Goal: Navigation & Orientation: Find specific page/section

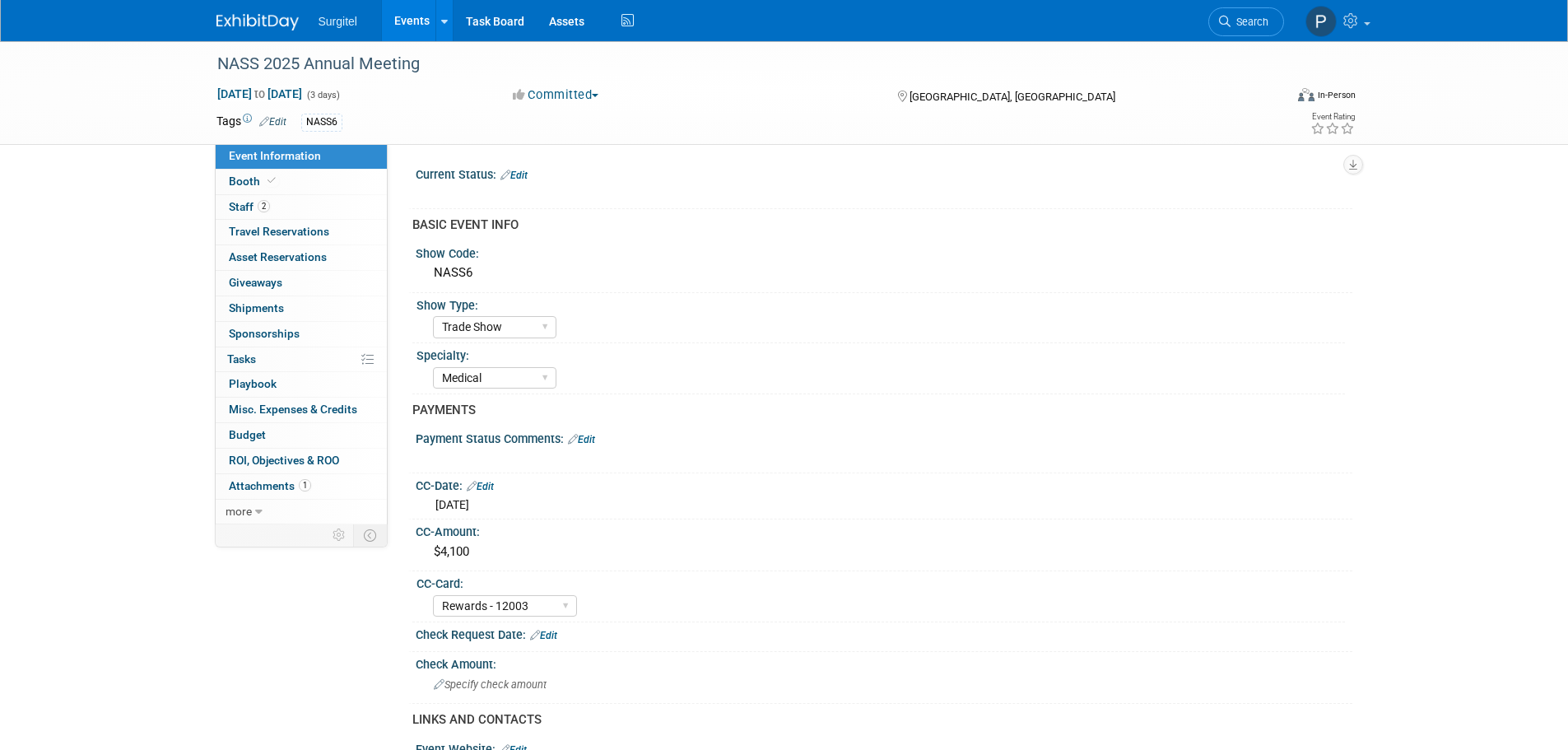
select select "Trade Show"
select select "Medical"
select select "Rewards - 12003"
click at [424, 20] on link "Events" at bounding box center [411, 20] width 60 height 41
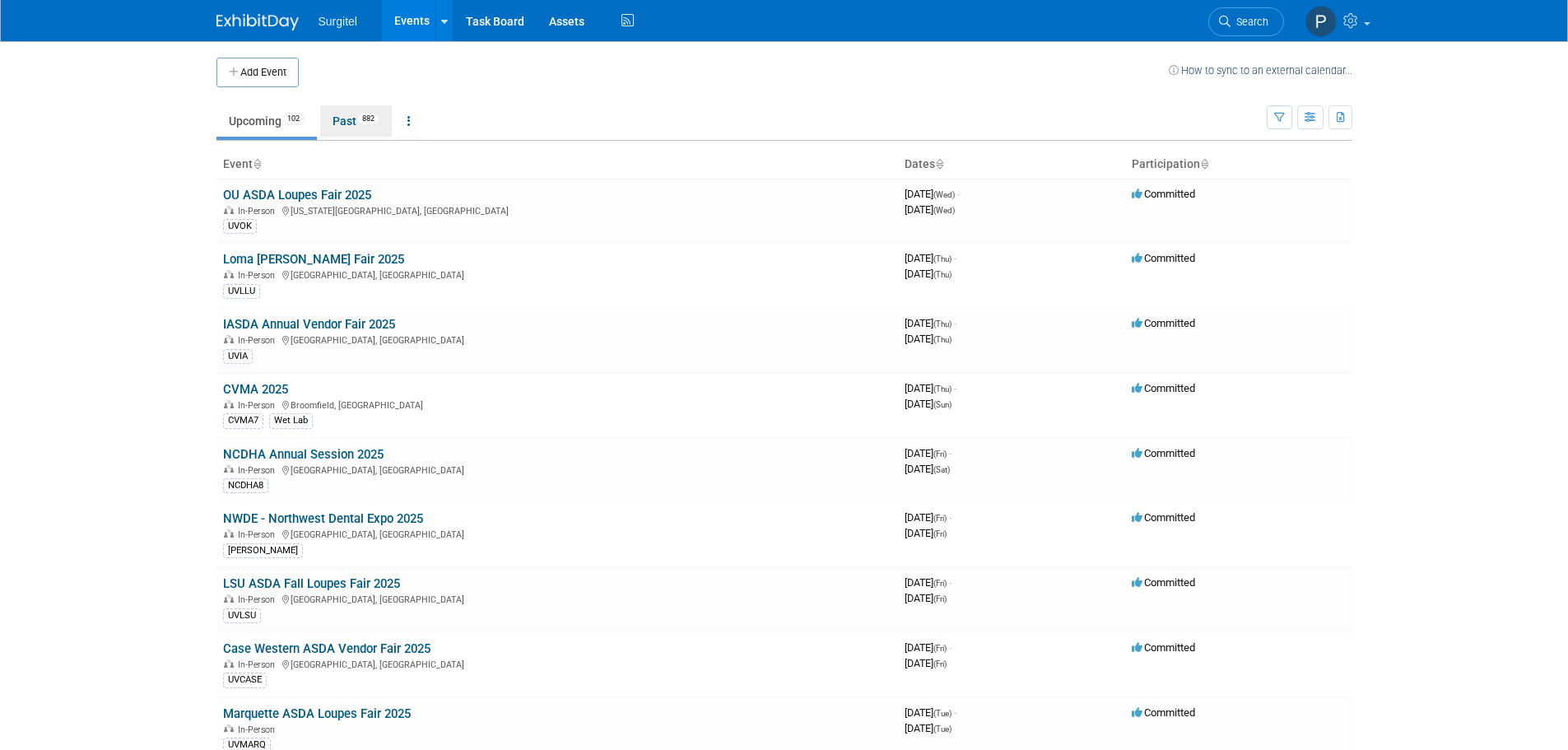
click at [350, 117] on link "Past 882" at bounding box center [356, 121] width 72 height 31
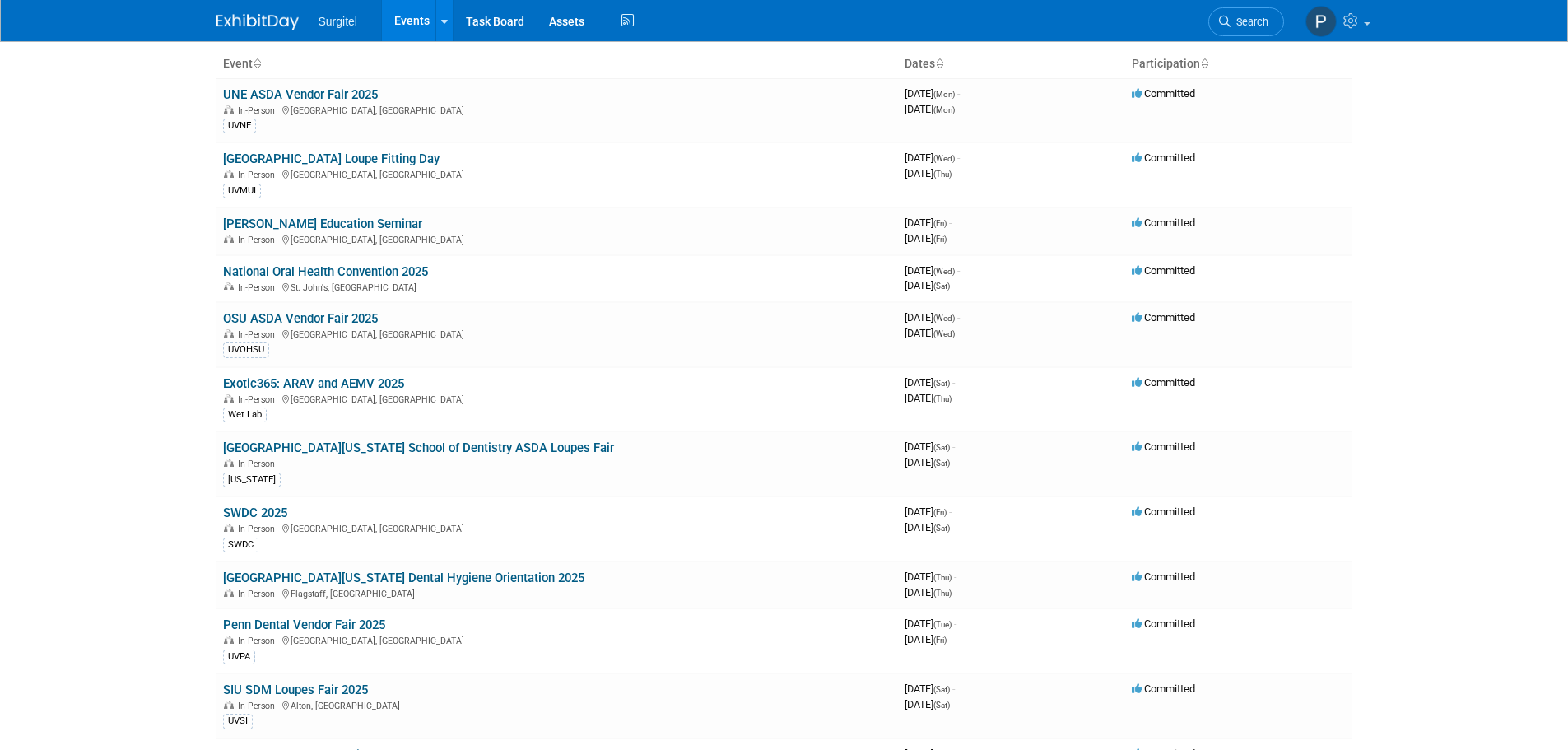
scroll to position [83, 0]
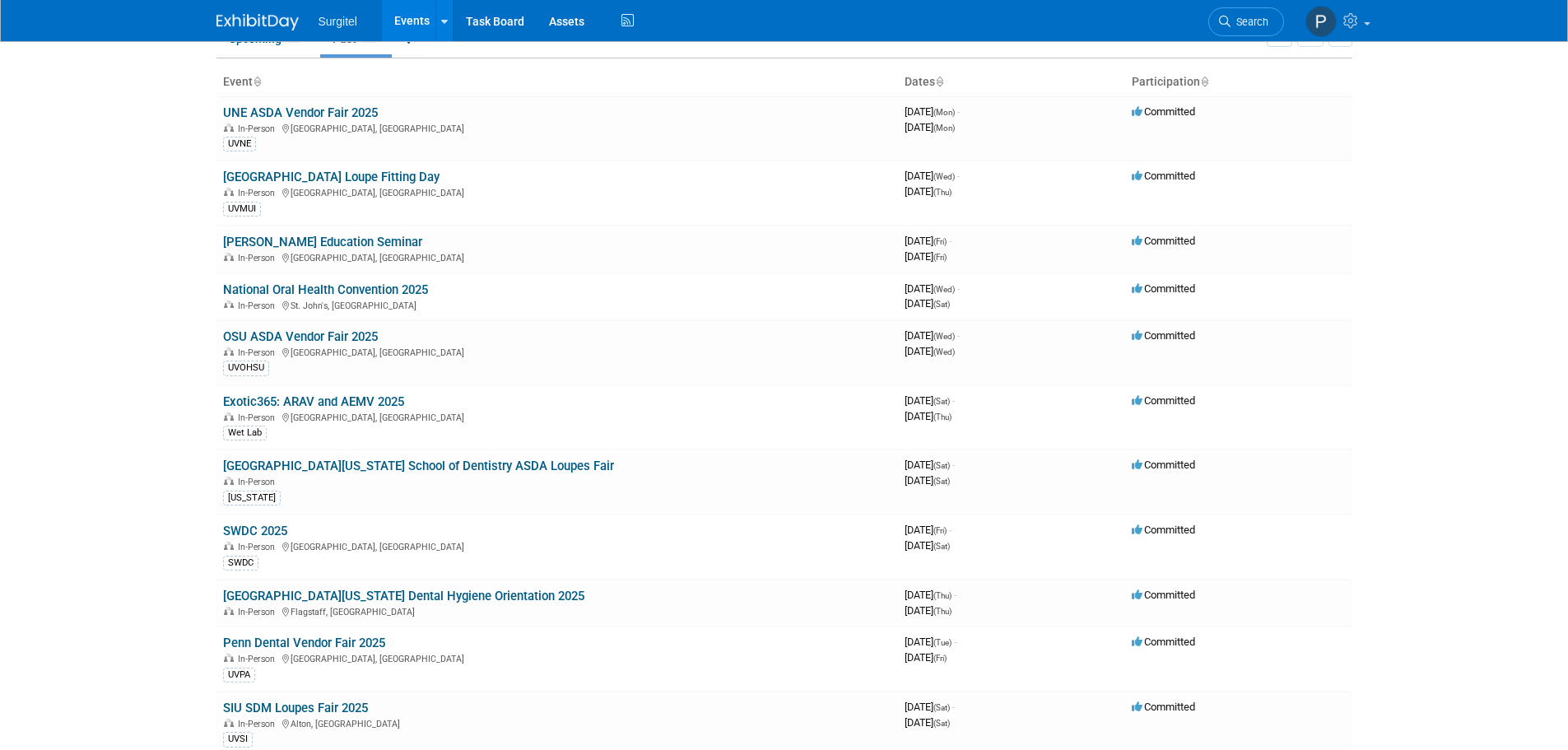
click at [357, 174] on link "[GEOGRAPHIC_DATA] Loupe Fitting Day" at bounding box center [331, 177] width 217 height 15
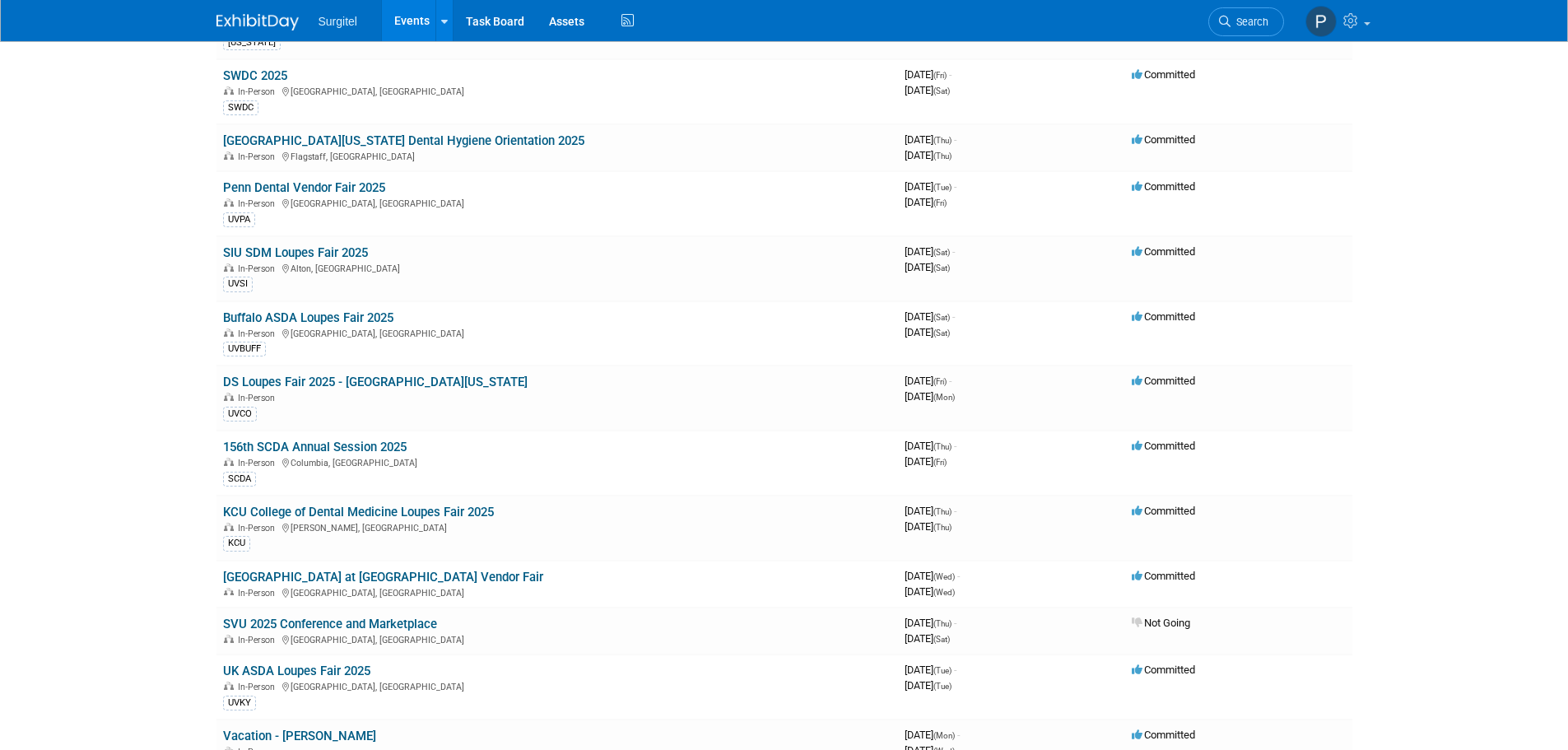
scroll to position [494, 0]
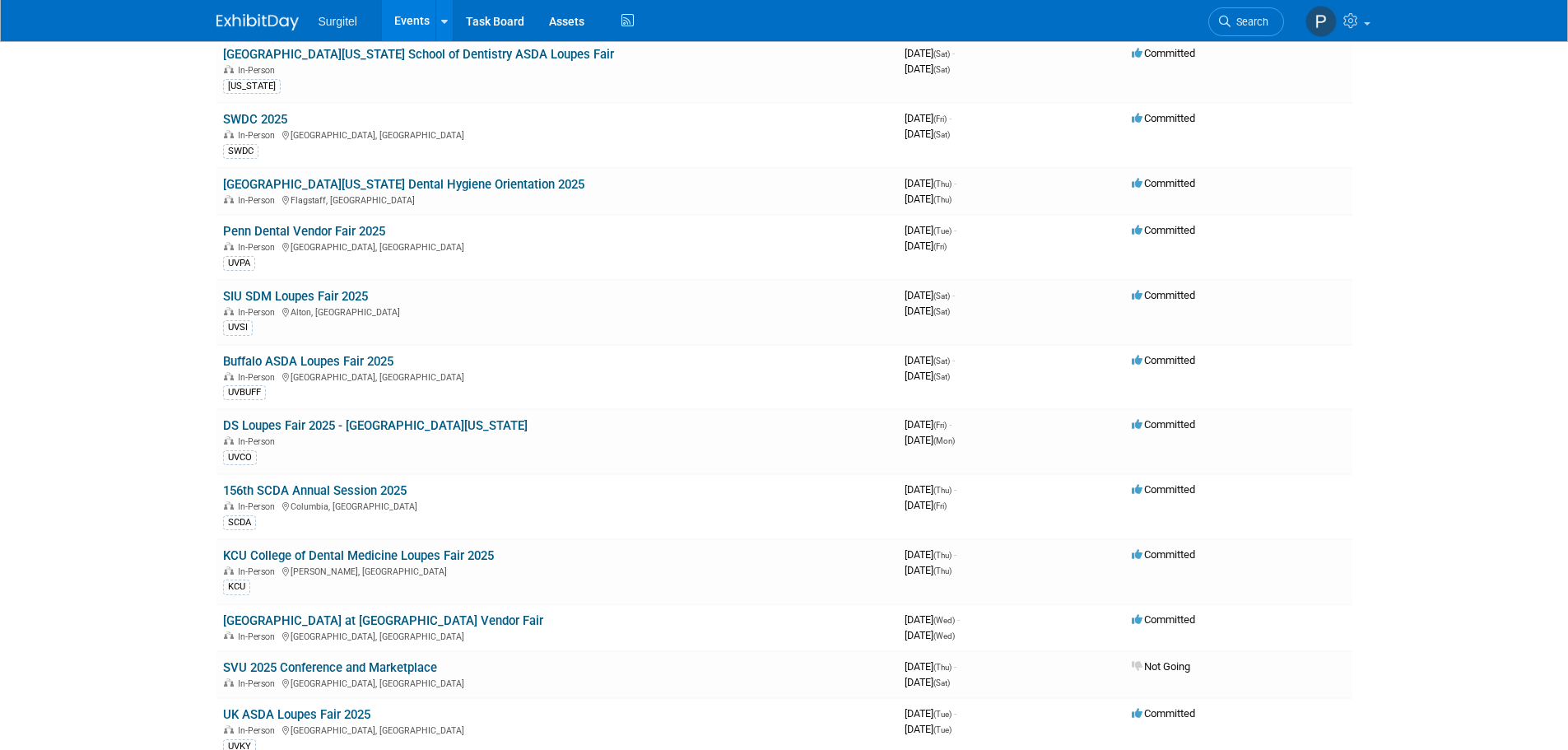
click at [342, 229] on link "Penn Dental Vendor Fair 2025" at bounding box center [304, 231] width 162 height 15
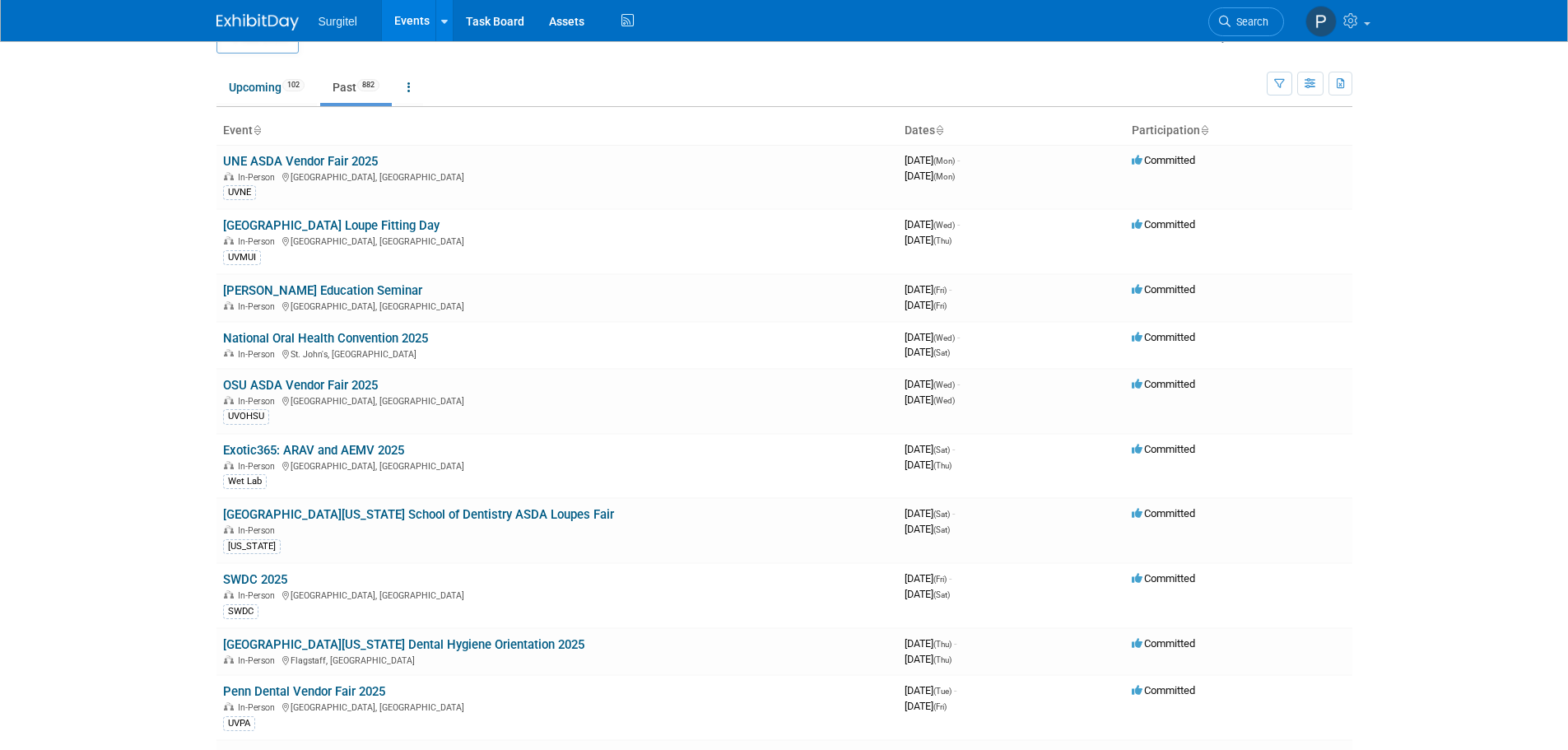
scroll to position [0, 0]
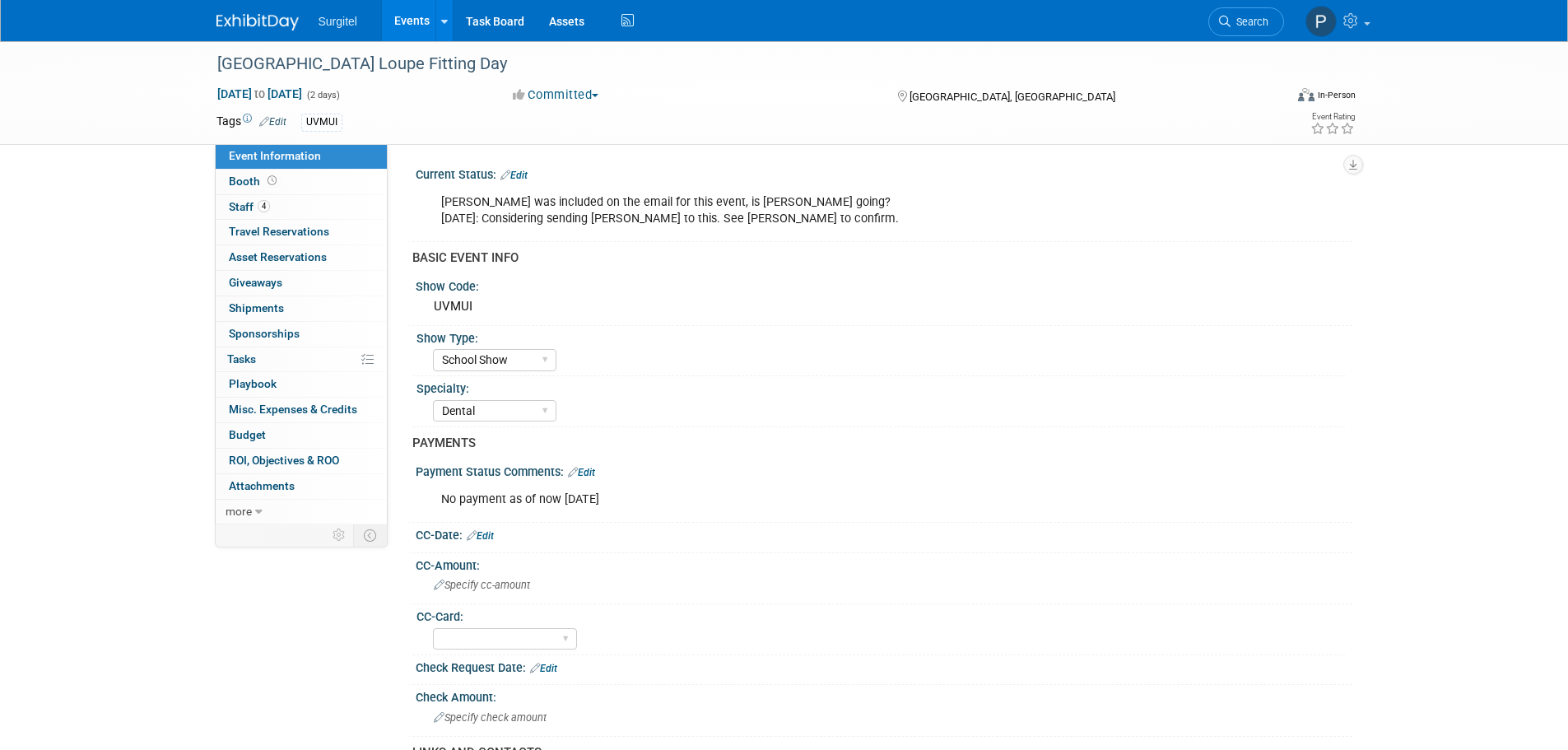
select select "School Show"
select select "Dental"
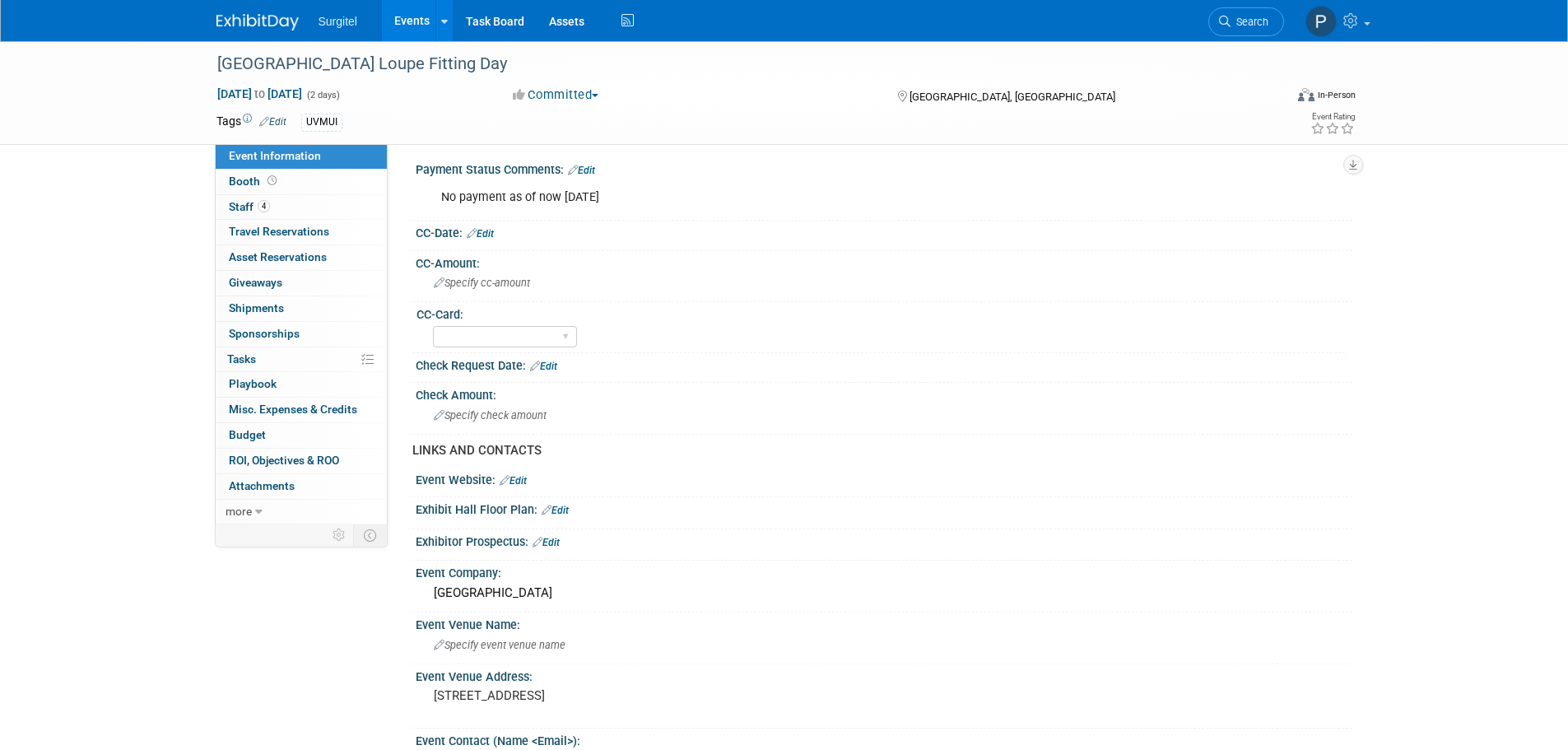
scroll to position [247, 0]
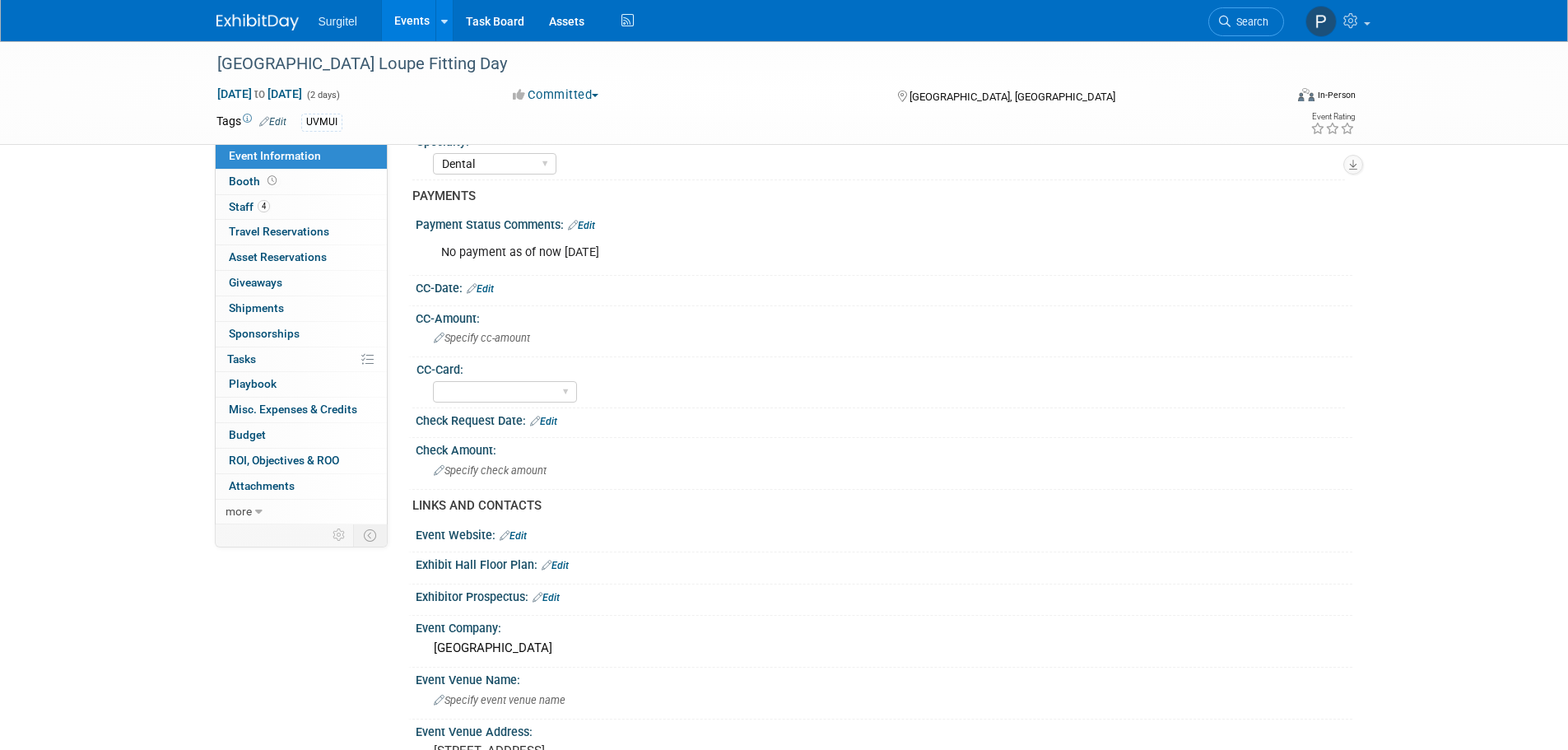
click at [243, 209] on span "Staff 4" at bounding box center [249, 207] width 41 height 13
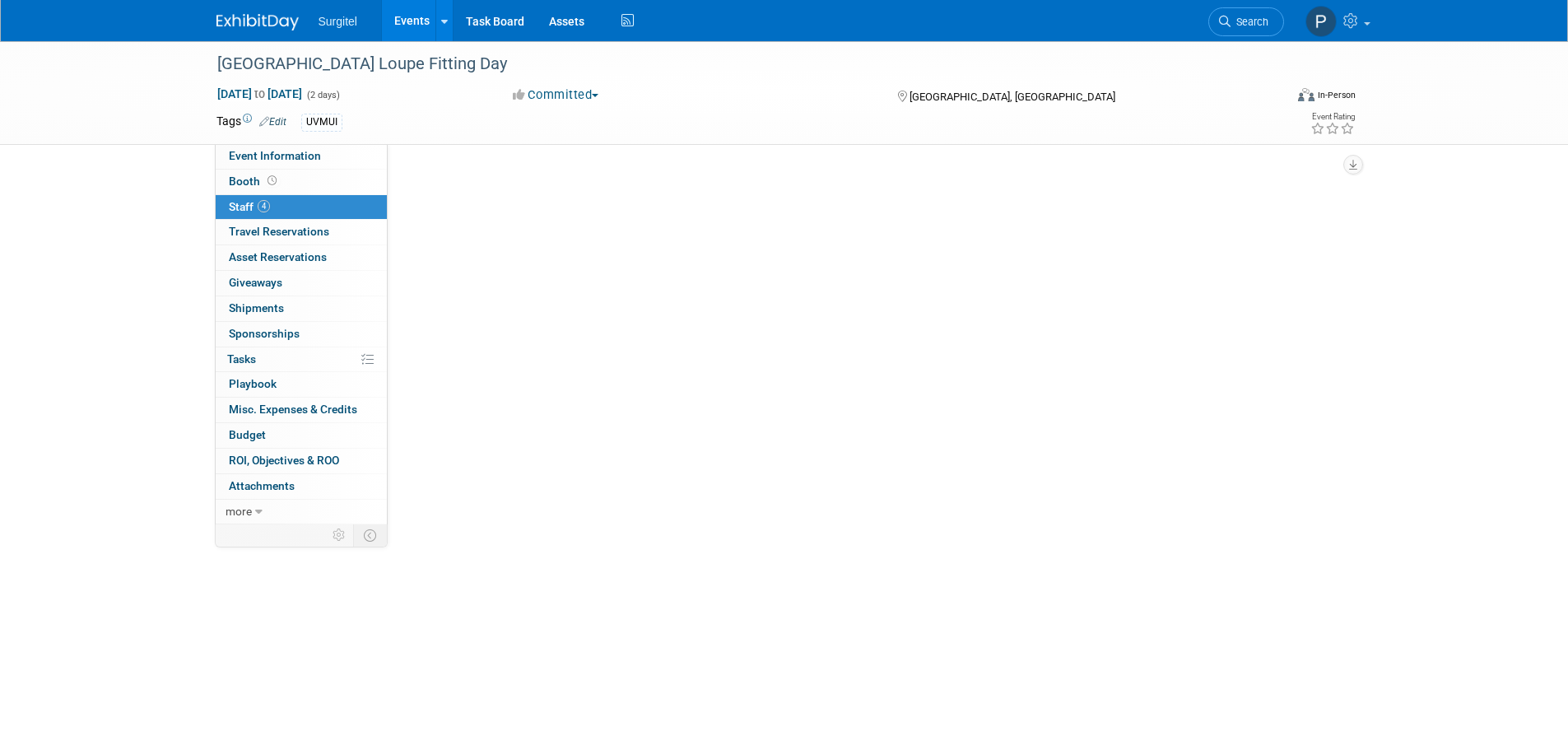
scroll to position [0, 0]
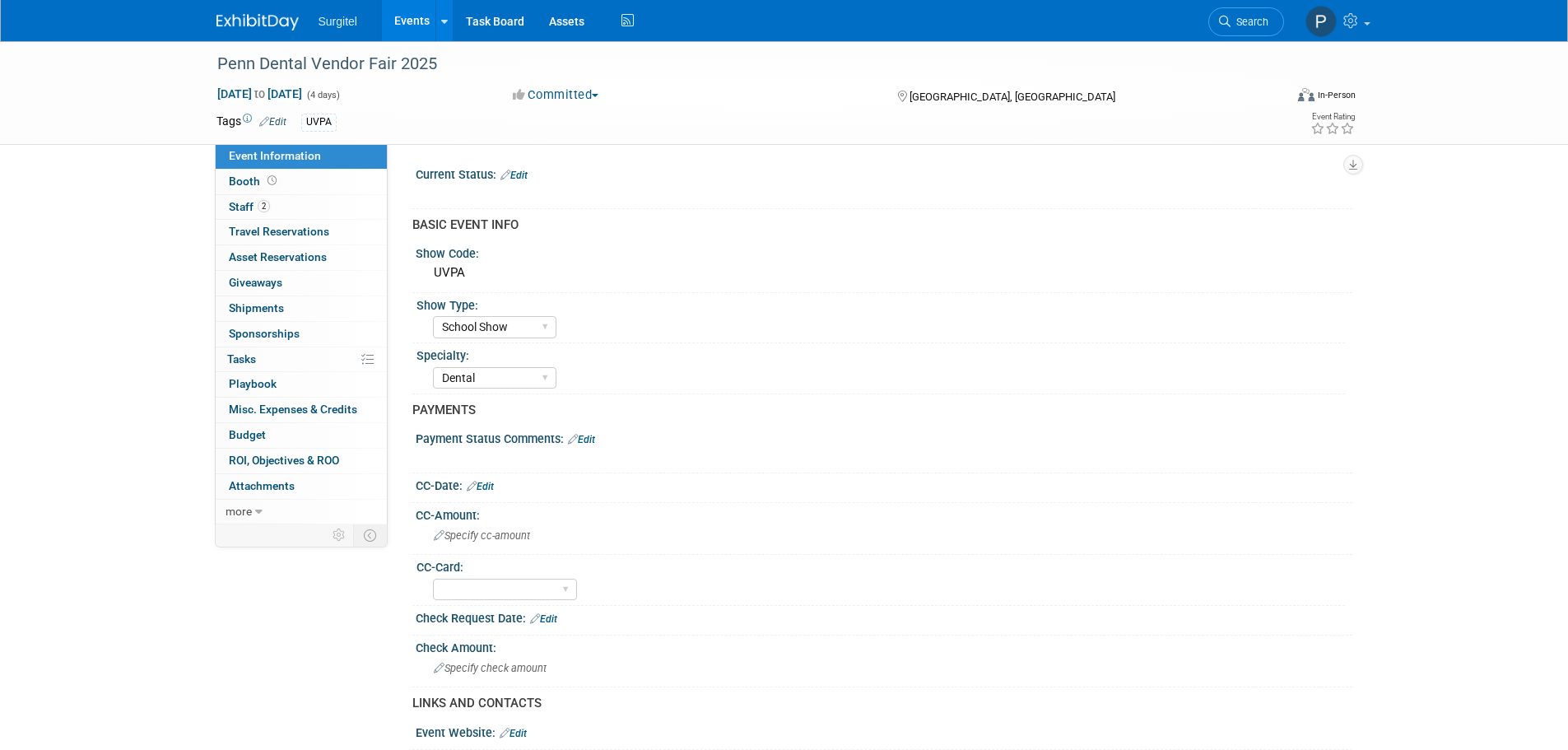
select select "School Show"
select select "Dental"
click at [256, 209] on span "Staff 2" at bounding box center [249, 207] width 41 height 13
